Goal: Browse casually

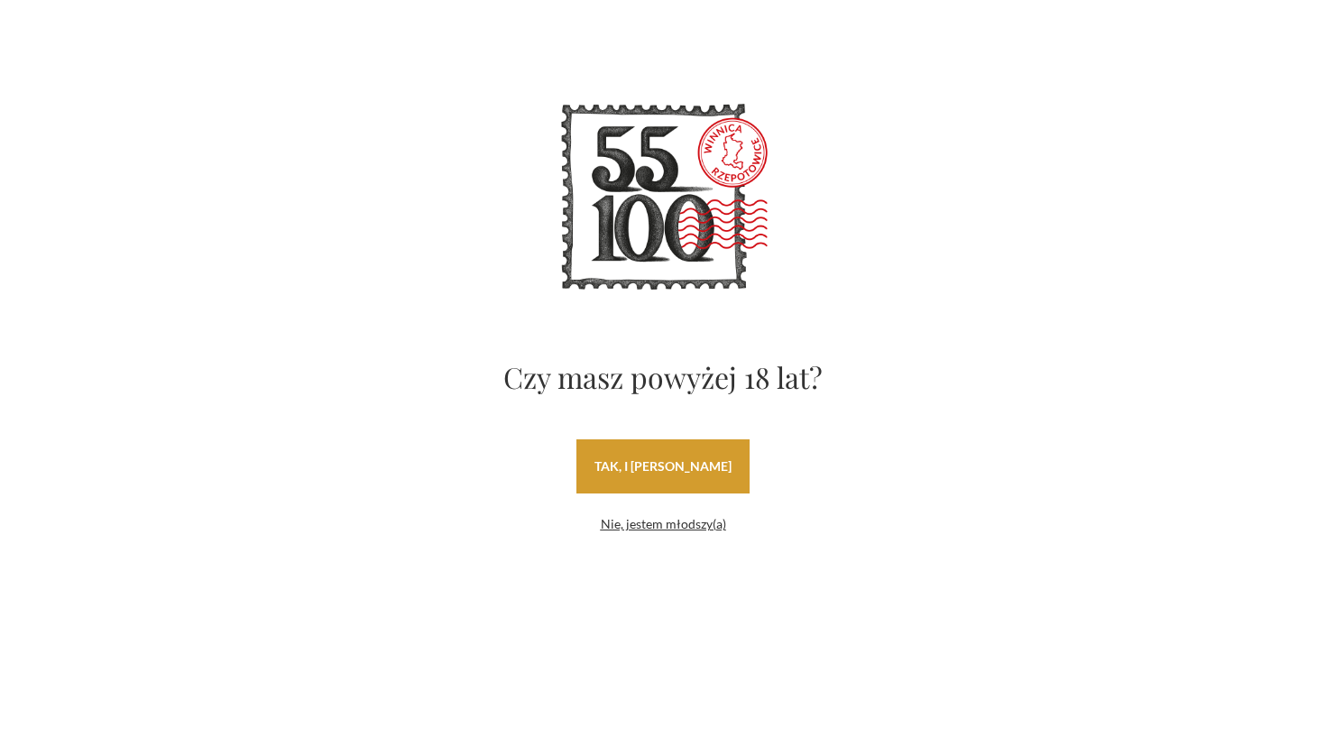
click at [693, 472] on link "tak, i [PERSON_NAME]" at bounding box center [662, 466] width 173 height 54
